Goal: Task Accomplishment & Management: Manage account settings

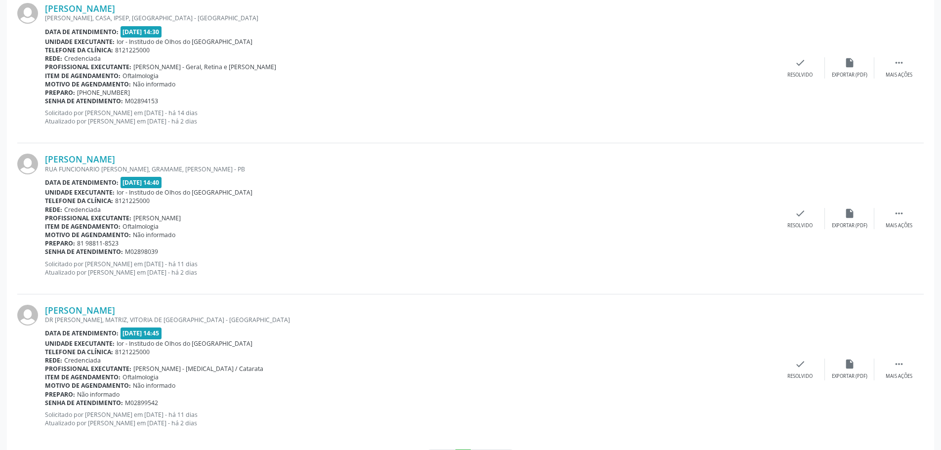
scroll to position [2155, 0]
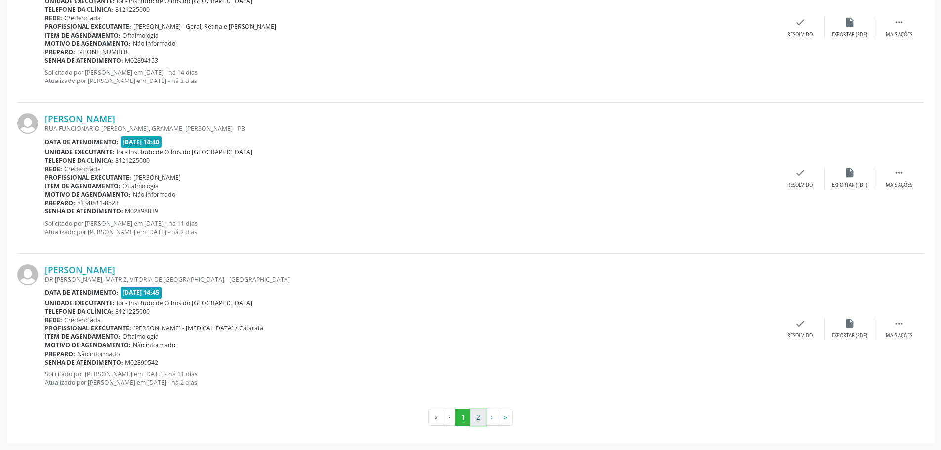
click at [480, 417] on button "2" at bounding box center [477, 417] width 15 height 17
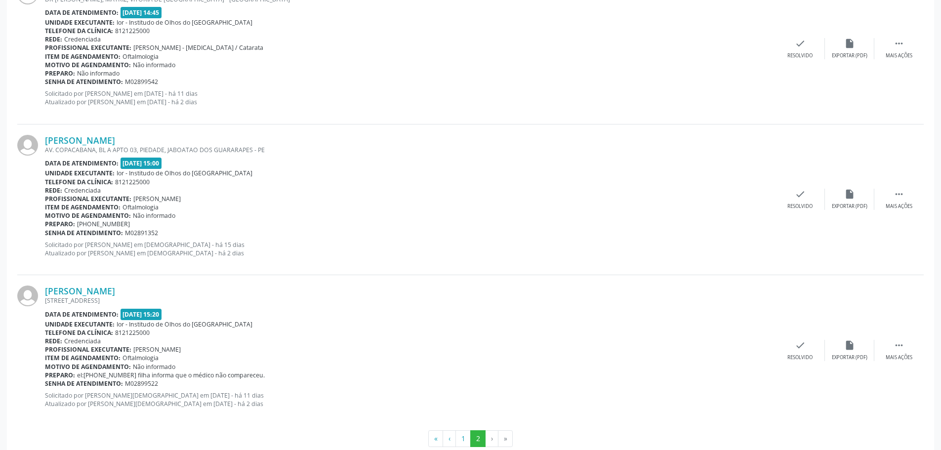
scroll to position [344, 0]
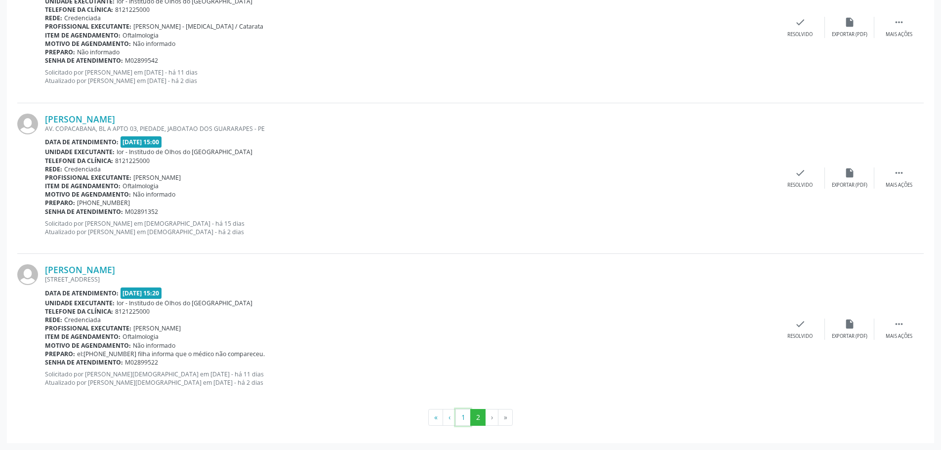
click at [467, 419] on button "1" at bounding box center [463, 417] width 15 height 17
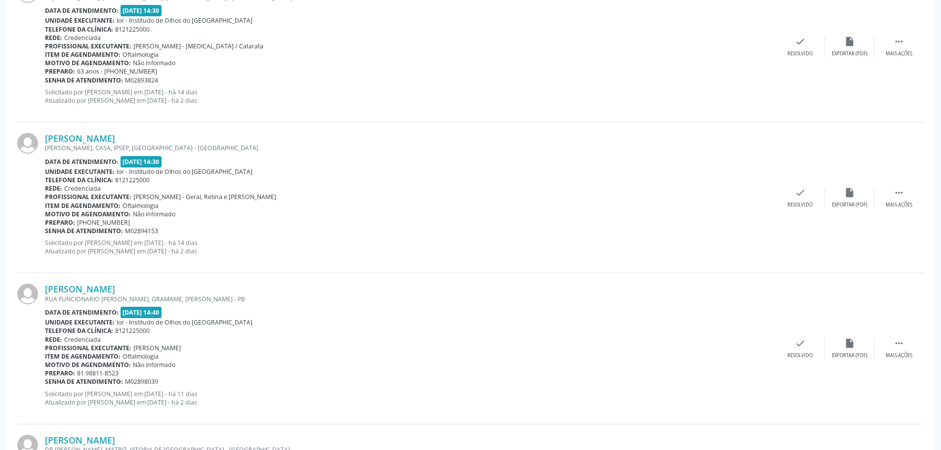
scroll to position [2155, 0]
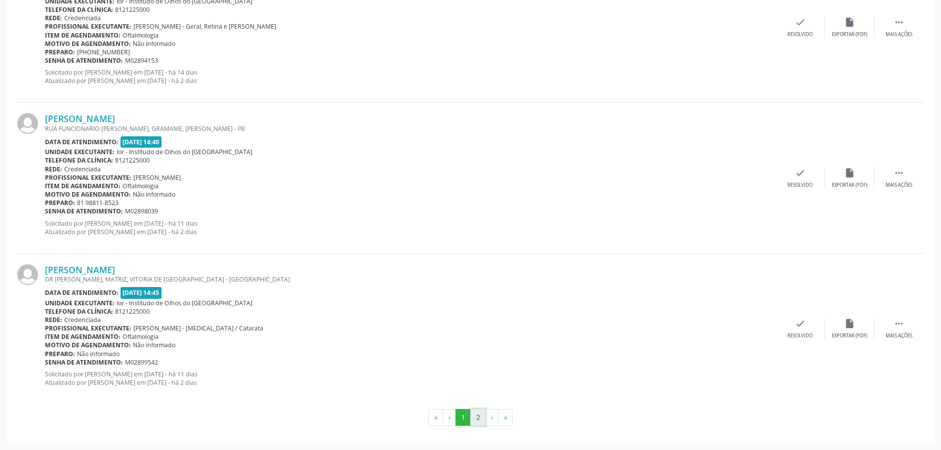
click at [484, 422] on button "2" at bounding box center [477, 417] width 15 height 17
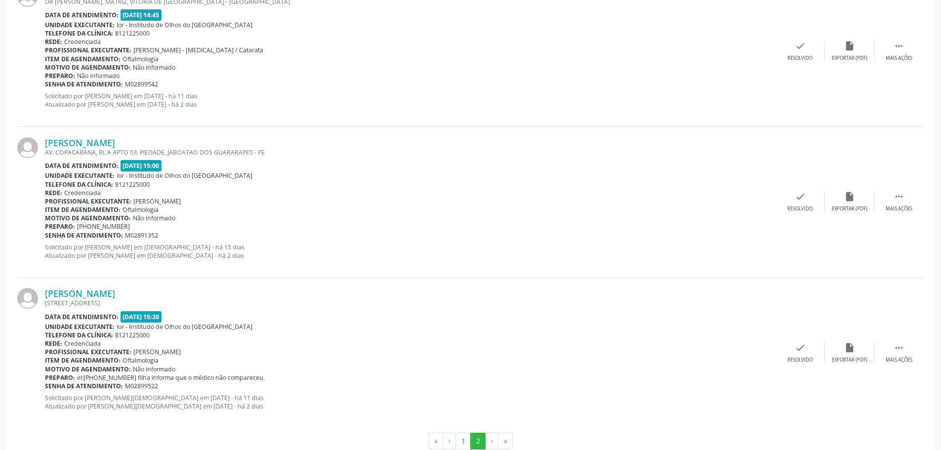
scroll to position [344, 0]
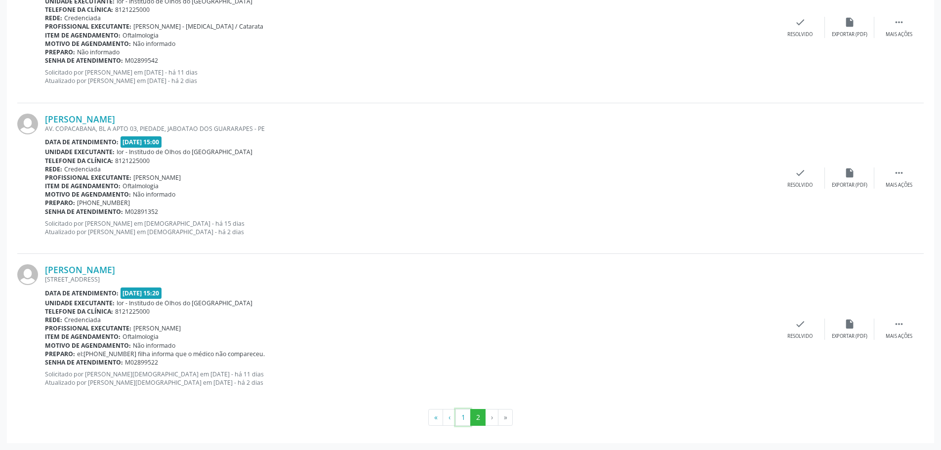
click at [459, 414] on button "1" at bounding box center [463, 417] width 15 height 17
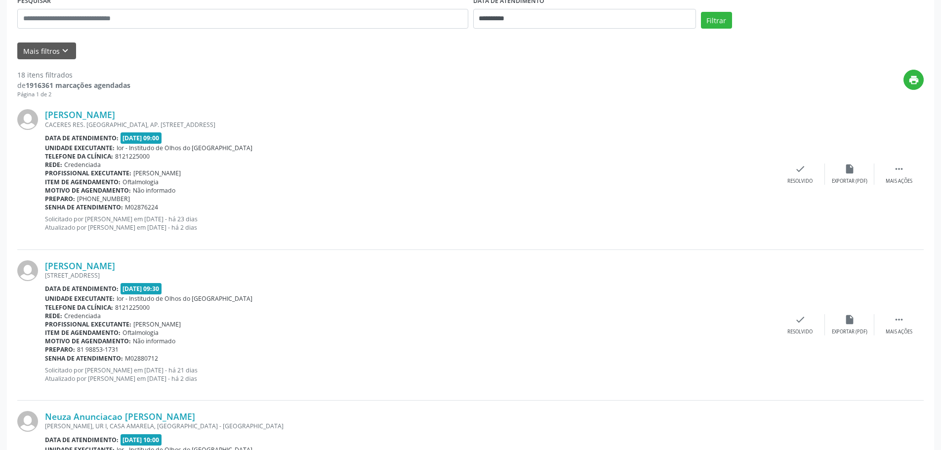
scroll to position [0, 0]
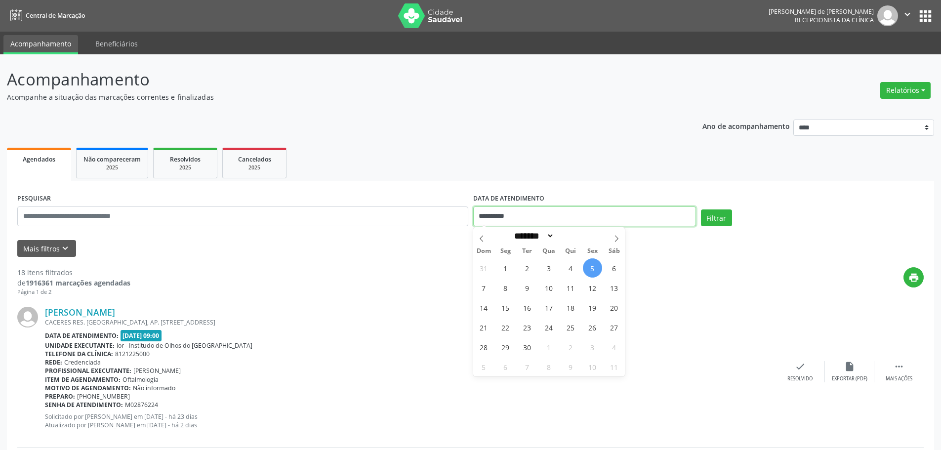
click at [561, 219] on input "**********" at bounding box center [584, 217] width 223 height 20
click at [575, 265] on span "4" at bounding box center [570, 267] width 19 height 19
type input "**********"
click at [707, 222] on button "Filtrar" at bounding box center [716, 217] width 31 height 17
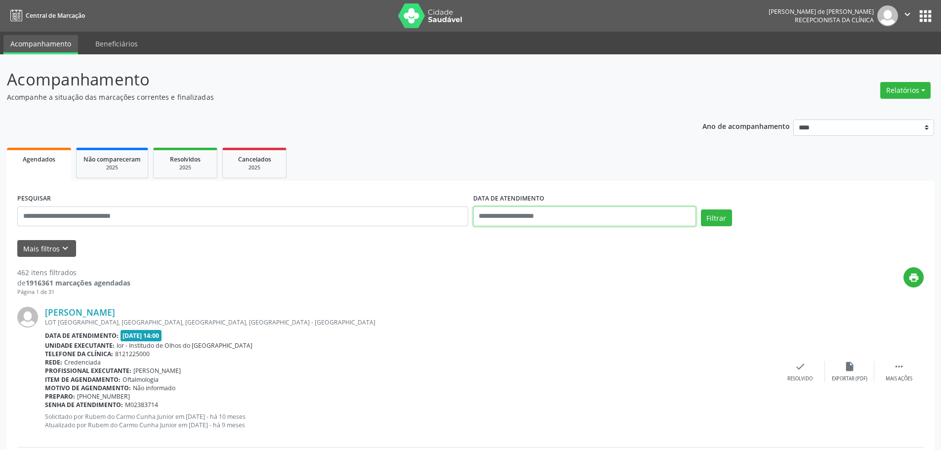
click at [546, 218] on input "text" at bounding box center [584, 217] width 223 height 20
click at [587, 267] on span "5" at bounding box center [592, 267] width 19 height 19
type input "**********"
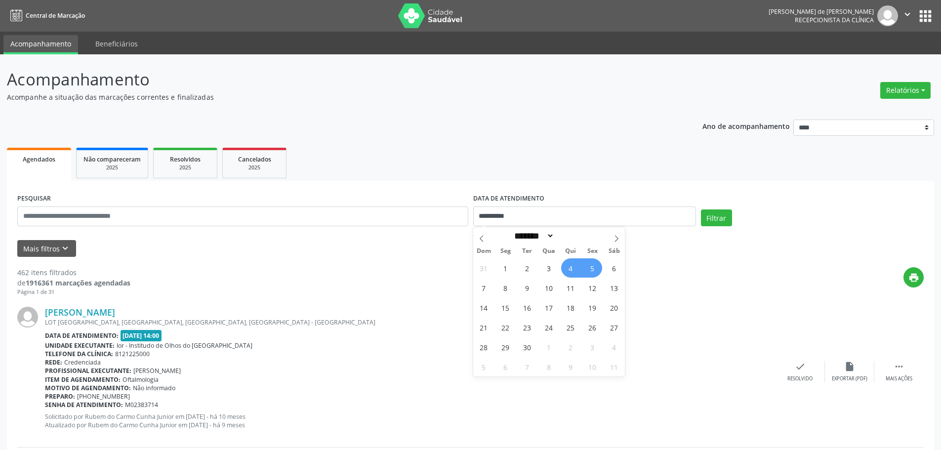
click at [566, 271] on span "4" at bounding box center [570, 267] width 19 height 19
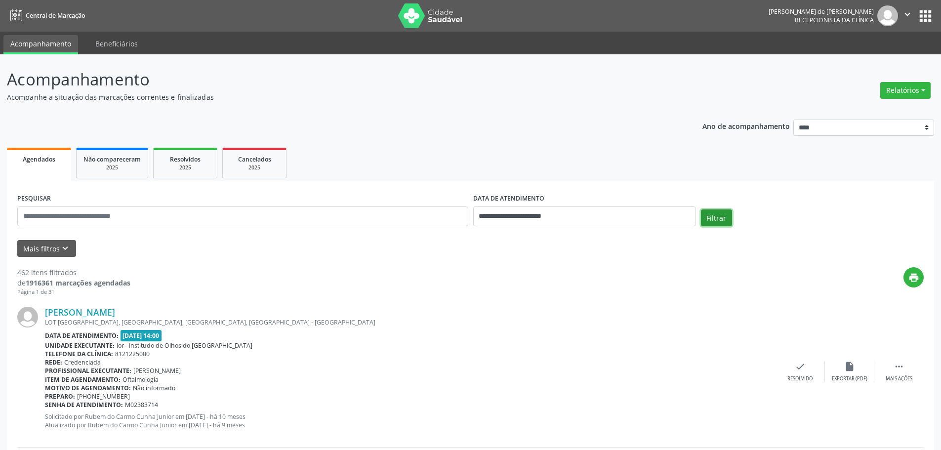
click at [720, 219] on button "Filtrar" at bounding box center [716, 217] width 31 height 17
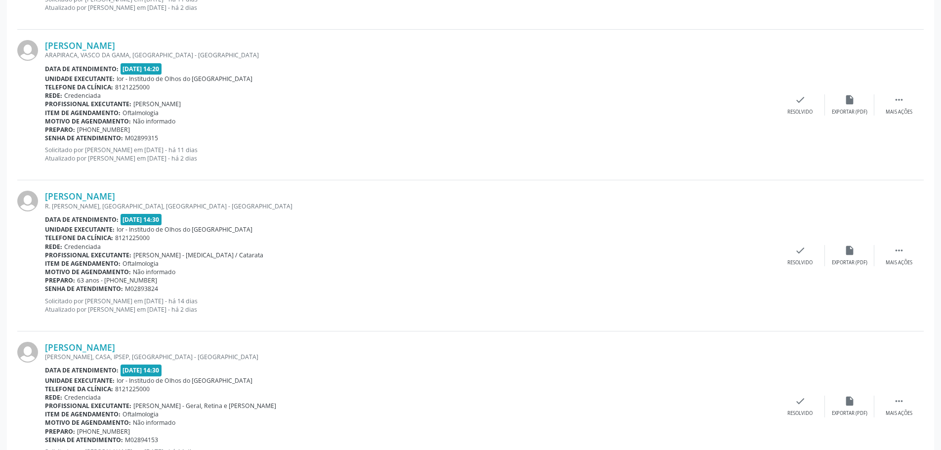
scroll to position [2155, 0]
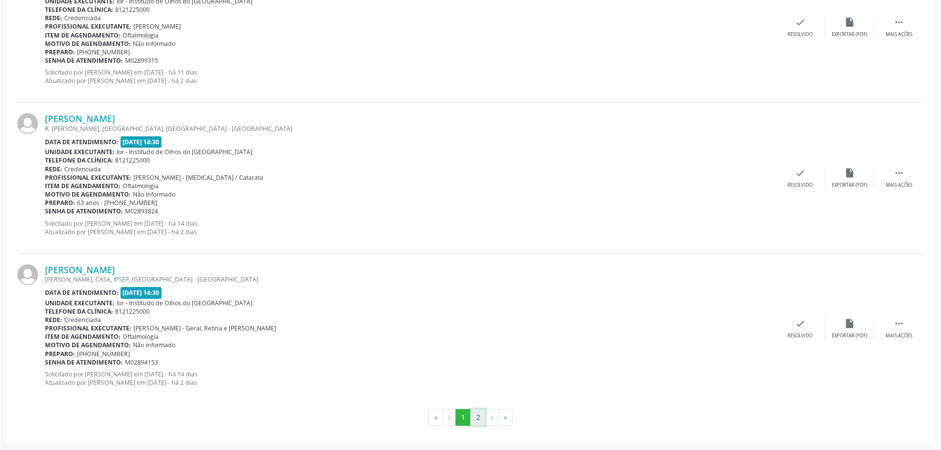
click at [479, 424] on button "2" at bounding box center [477, 417] width 15 height 17
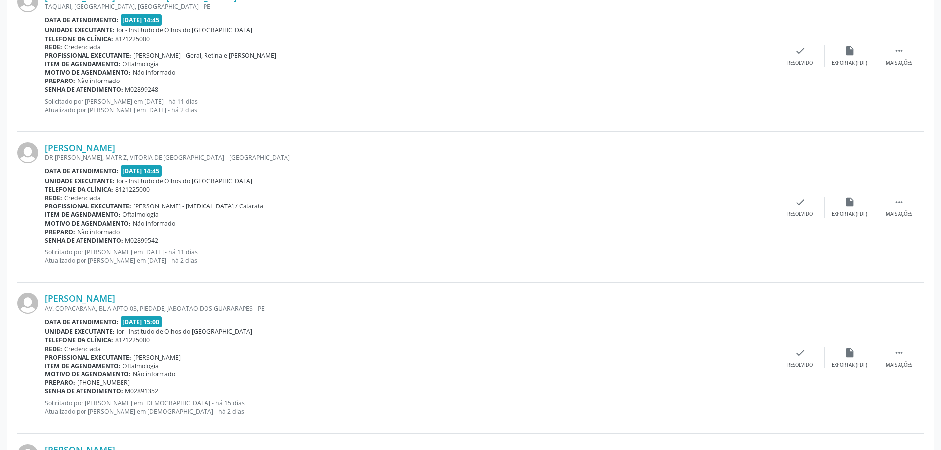
scroll to position [646, 0]
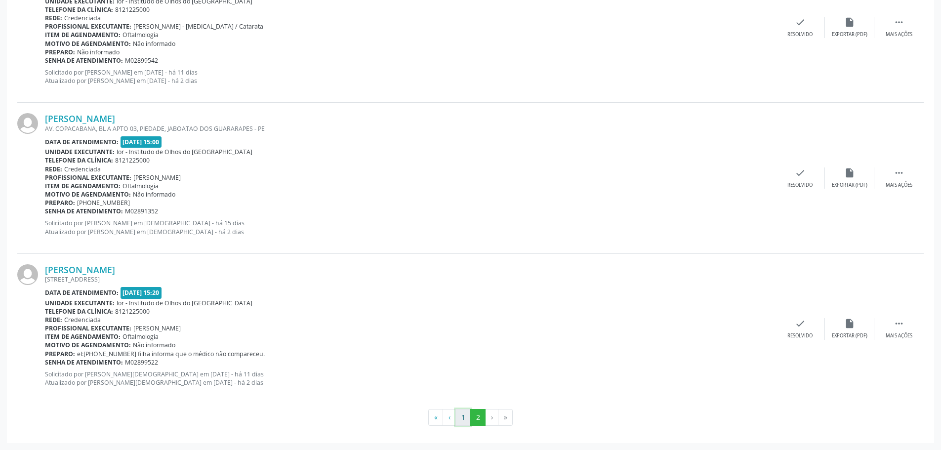
click at [461, 416] on button "1" at bounding box center [463, 417] width 15 height 17
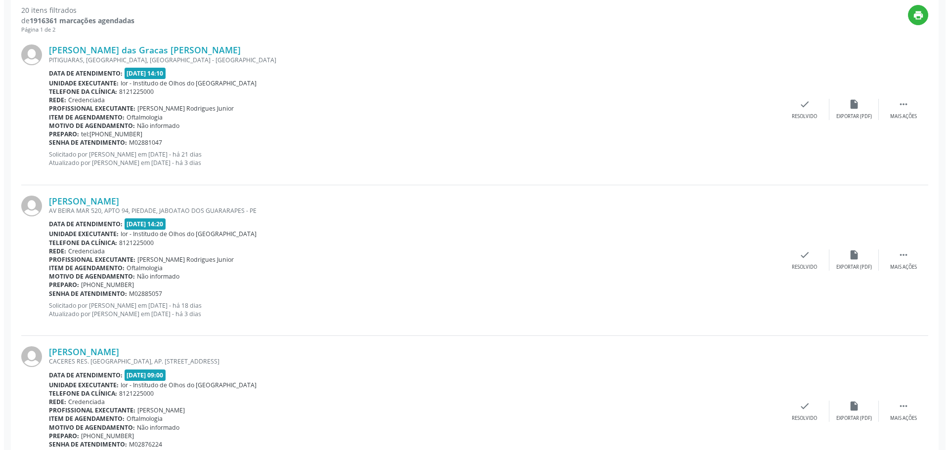
scroll to position [247, 0]
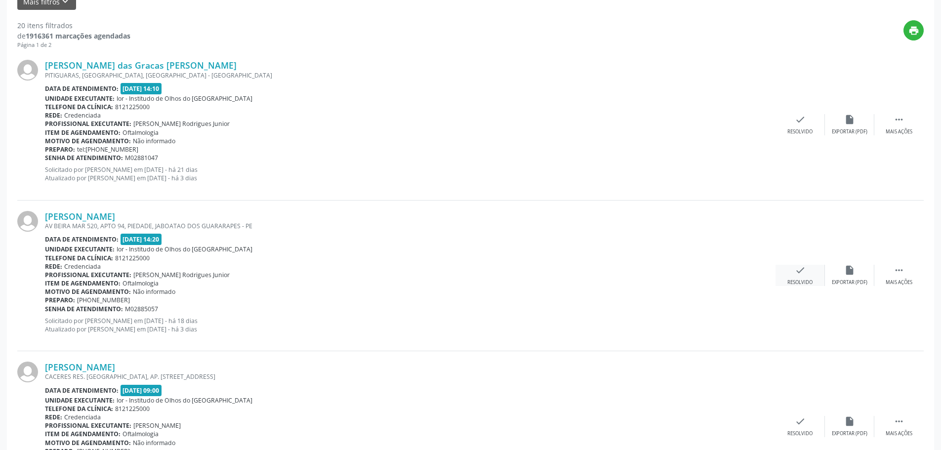
click at [812, 275] on div "check Resolvido" at bounding box center [800, 275] width 49 height 21
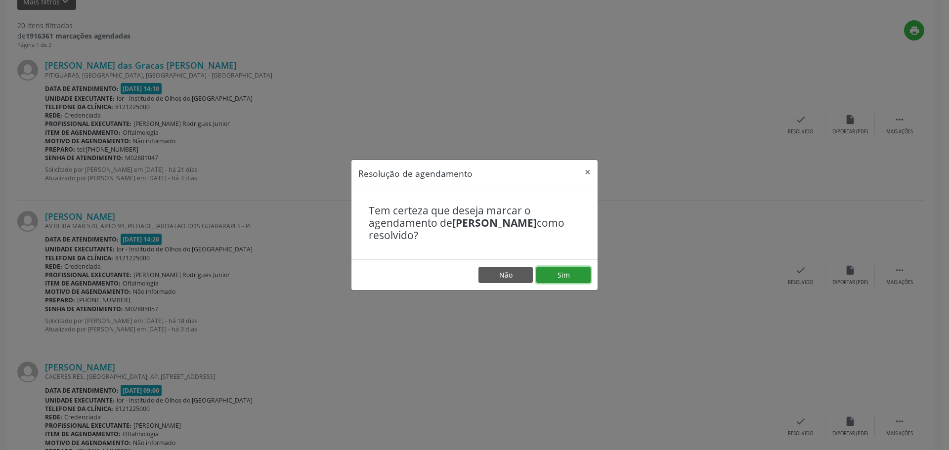
click at [581, 277] on button "Sim" at bounding box center [563, 275] width 54 height 17
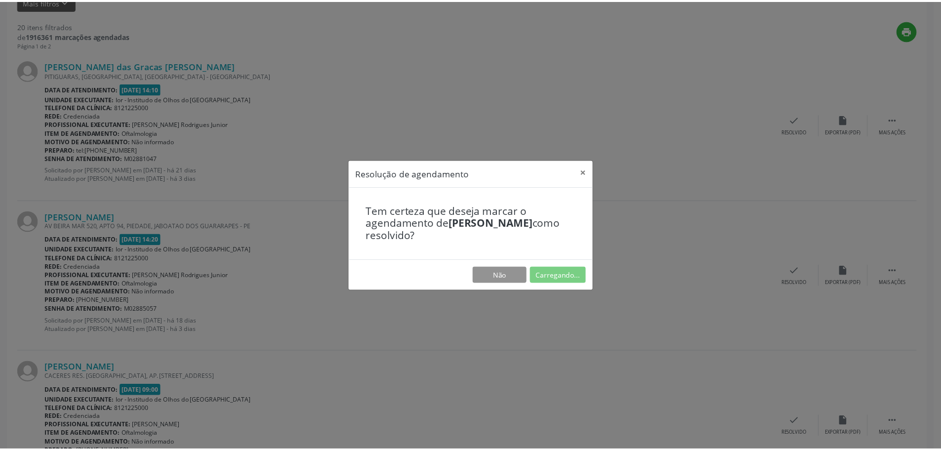
scroll to position [0, 0]
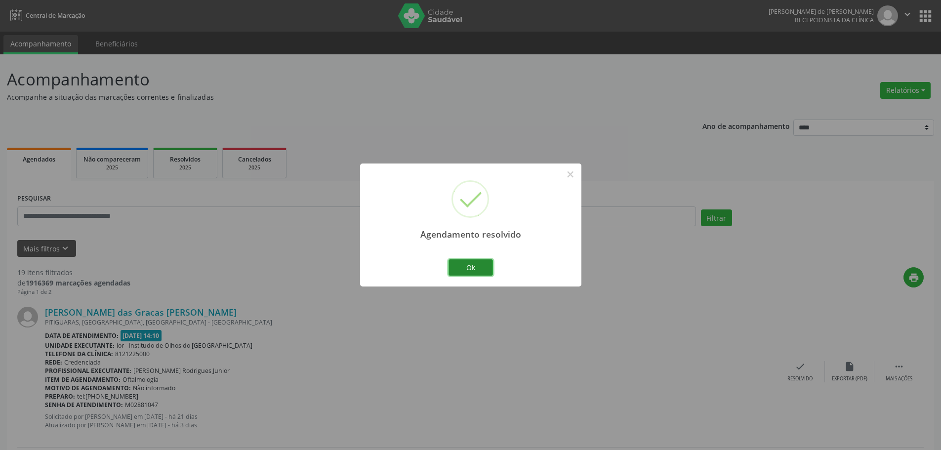
click at [483, 267] on button "Ok" at bounding box center [471, 267] width 44 height 17
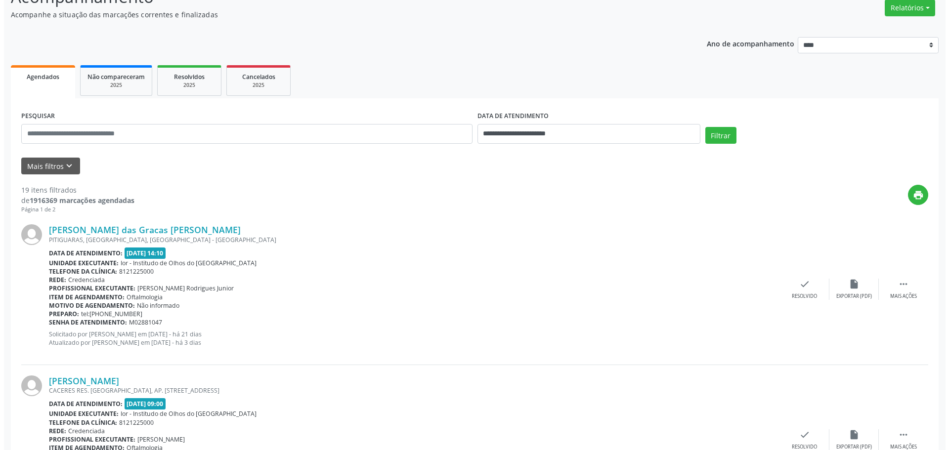
scroll to position [99, 0]
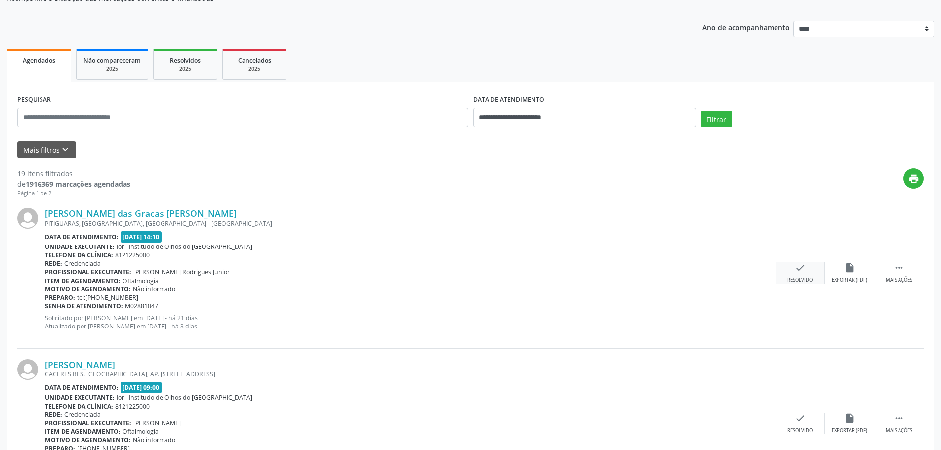
click at [799, 278] on div "Resolvido" at bounding box center [800, 280] width 25 height 7
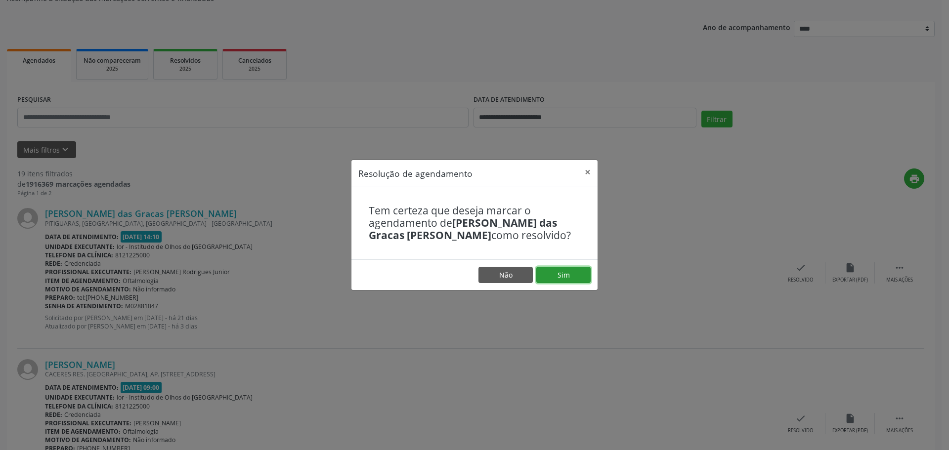
click at [586, 275] on button "Sim" at bounding box center [563, 275] width 54 height 17
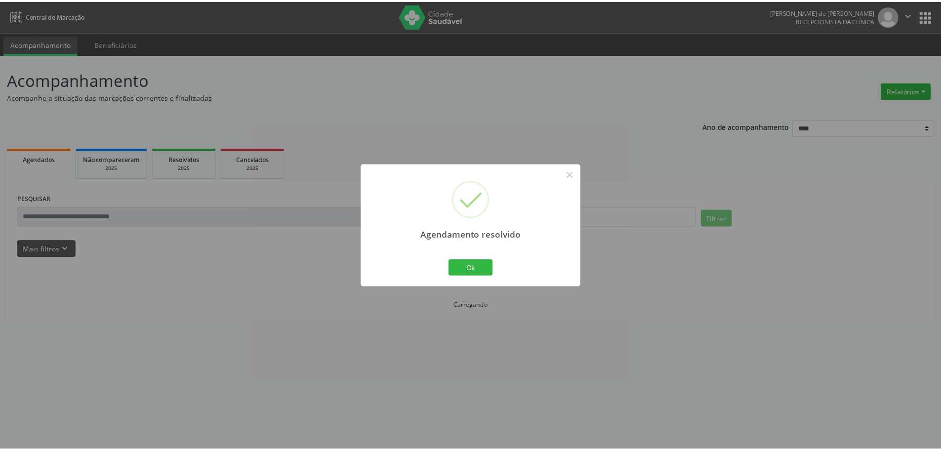
scroll to position [0, 0]
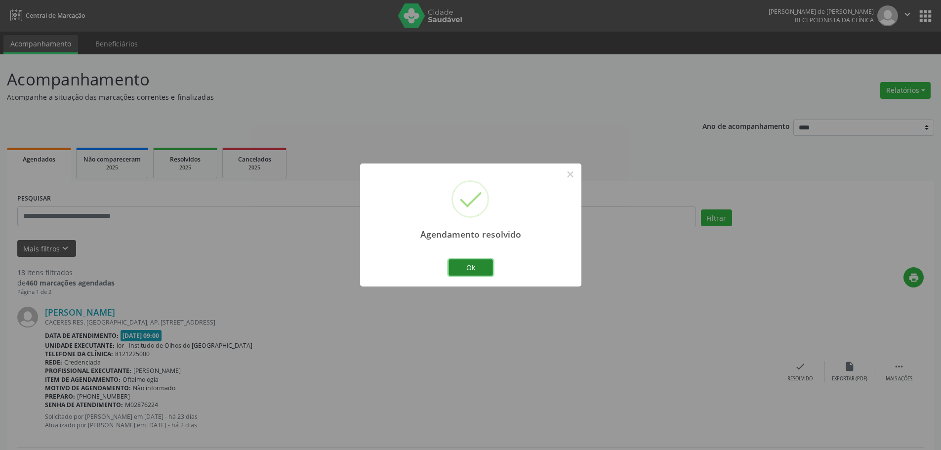
drag, startPoint x: 475, startPoint y: 267, endPoint x: 452, endPoint y: 273, distance: 24.6
click at [475, 267] on button "Ok" at bounding box center [471, 267] width 44 height 17
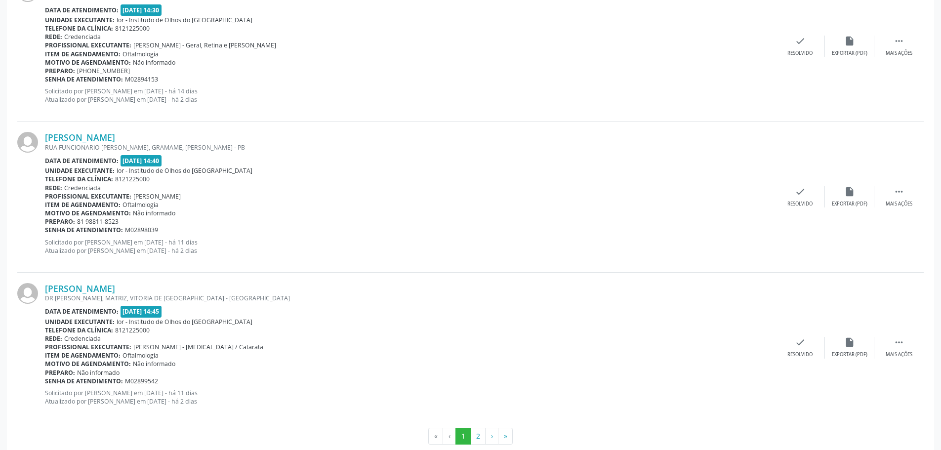
scroll to position [2155, 0]
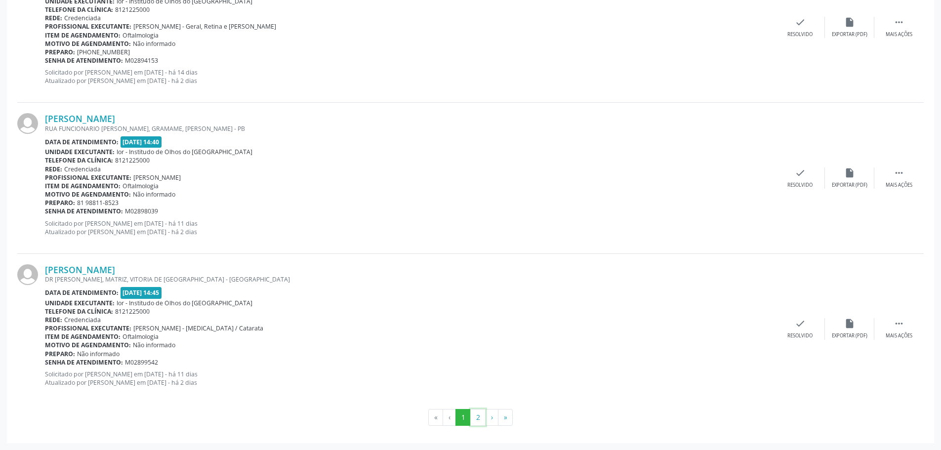
click at [481, 418] on button "2" at bounding box center [477, 417] width 15 height 17
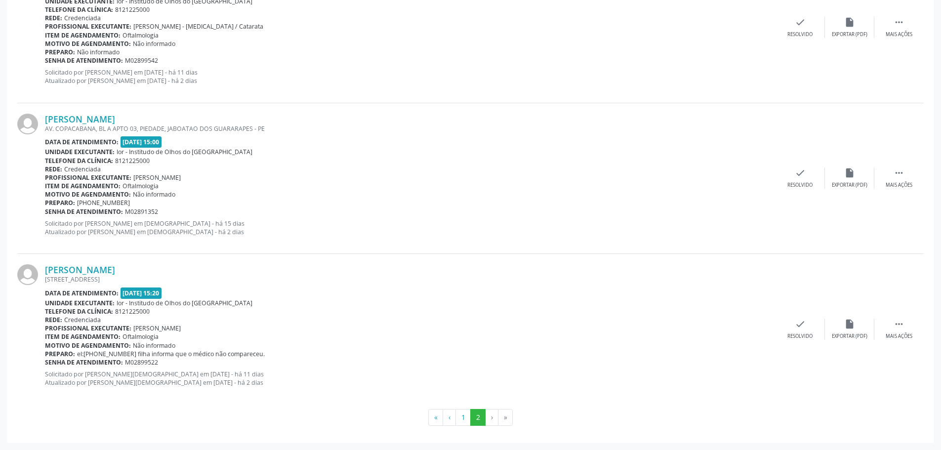
scroll to position [295, 0]
